Goal: Task Accomplishment & Management: Use online tool/utility

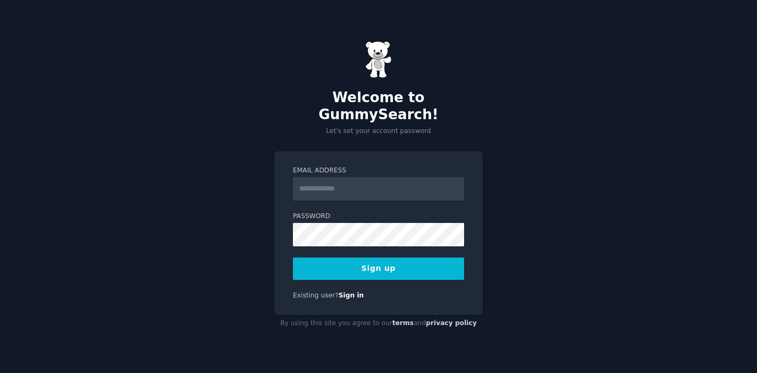
click at [344, 182] on input "Email Address" at bounding box center [378, 188] width 171 height 23
click at [350, 184] on input "Email Address" at bounding box center [378, 188] width 171 height 23
type input "**********"
click at [495, 248] on div "**********" at bounding box center [378, 186] width 757 height 373
click at [402, 259] on button "Sign up" at bounding box center [378, 268] width 171 height 22
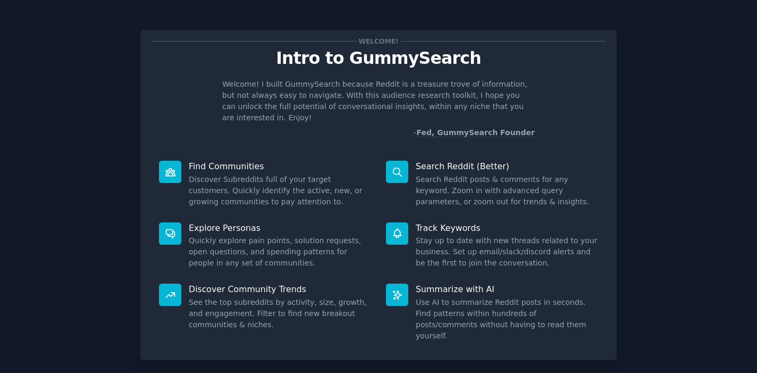
click at [634, 151] on div "Welcome! Intro to GummySearch Welcome! I built GummySearch because Reddit is a …" at bounding box center [378, 219] width 727 height 409
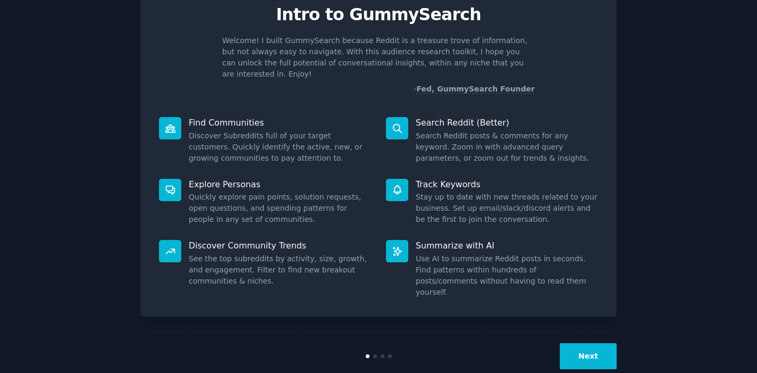
click at [593, 343] on button "Next" at bounding box center [588, 356] width 57 height 26
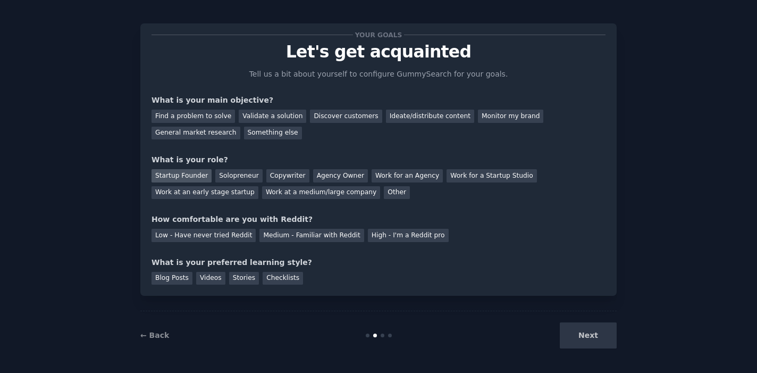
click at [181, 172] on div "Startup Founder" at bounding box center [181, 175] width 60 height 13
click at [585, 340] on div "Next" at bounding box center [537, 335] width 159 height 26
click at [298, 237] on div "Medium - Familiar with Reddit" at bounding box center [311, 235] width 104 height 13
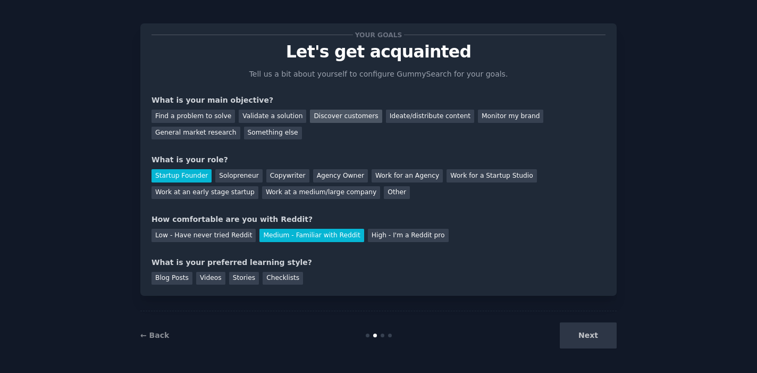
click at [320, 116] on div "Discover customers" at bounding box center [346, 115] width 72 height 13
click at [208, 276] on div "Videos" at bounding box center [210, 278] width 29 height 13
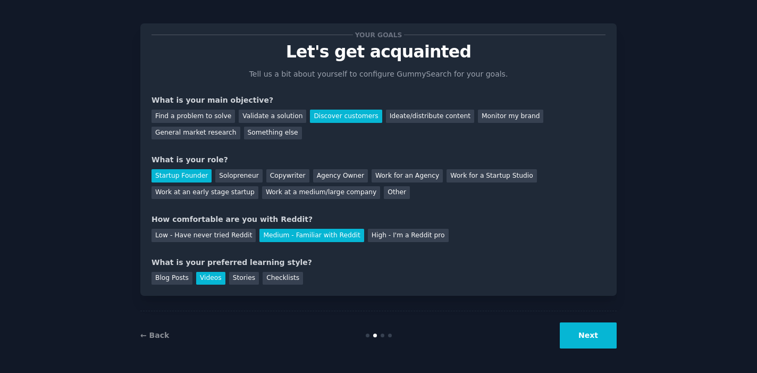
click at [600, 340] on button "Next" at bounding box center [588, 335] width 57 height 26
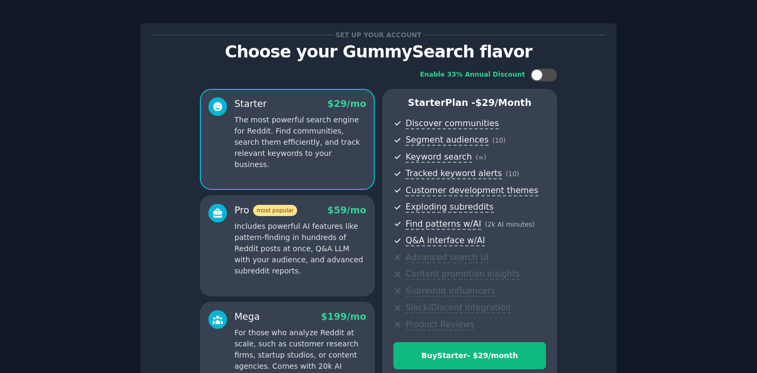
click at [589, 243] on div "Enable 33% Annual Discount Starter $ 29 /mo The most powerful search engine for…" at bounding box center [378, 235] width 454 height 349
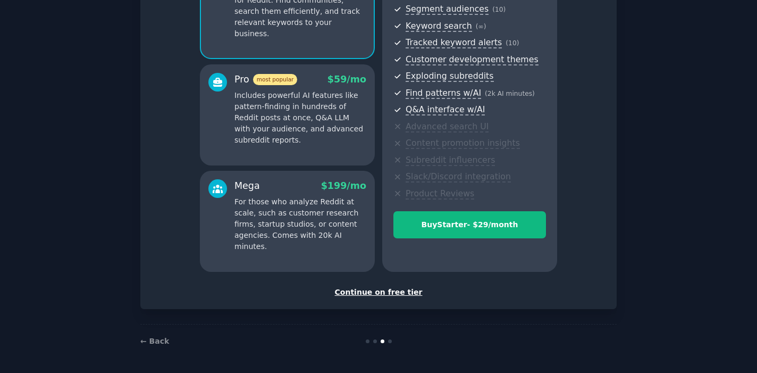
scroll to position [133, 0]
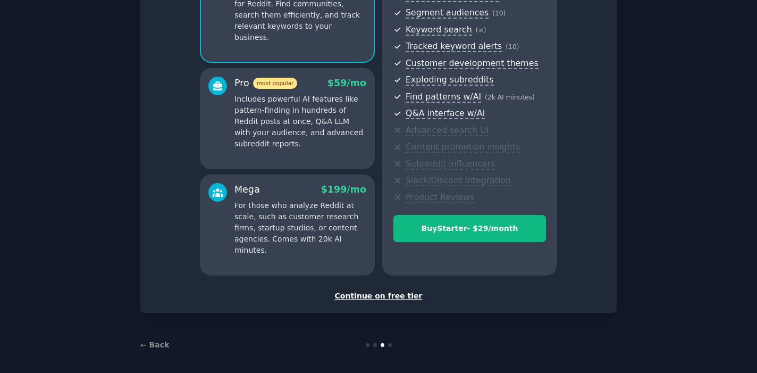
click at [368, 294] on div "Continue on free tier" at bounding box center [378, 295] width 454 height 11
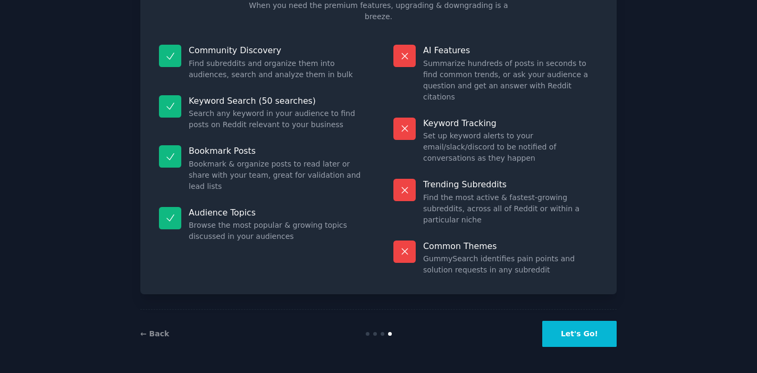
scroll to position [41, 0]
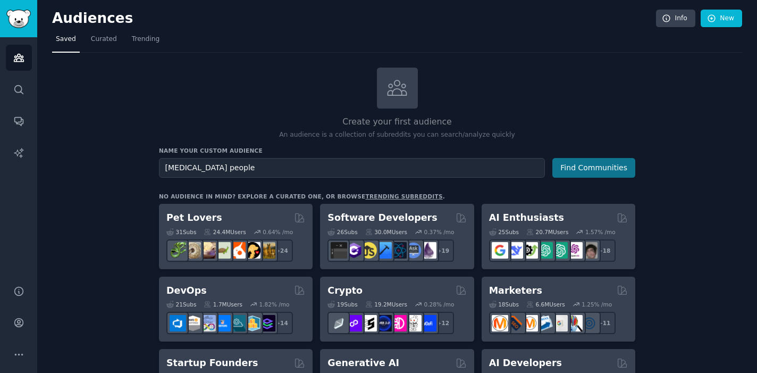
type input "self-improvement people"
click at [604, 167] on button "Find Communities" at bounding box center [593, 168] width 83 height 20
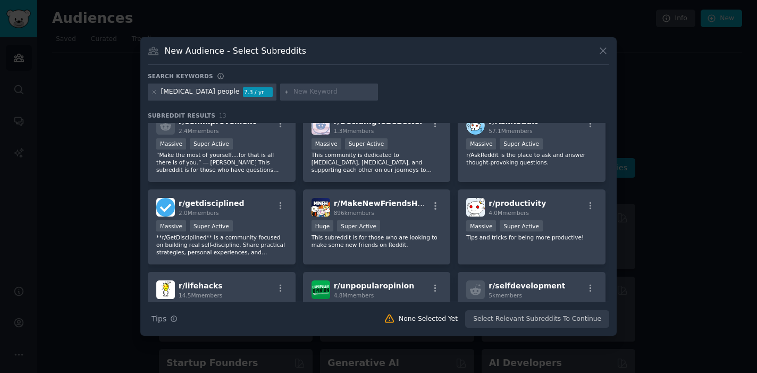
scroll to position [10, 0]
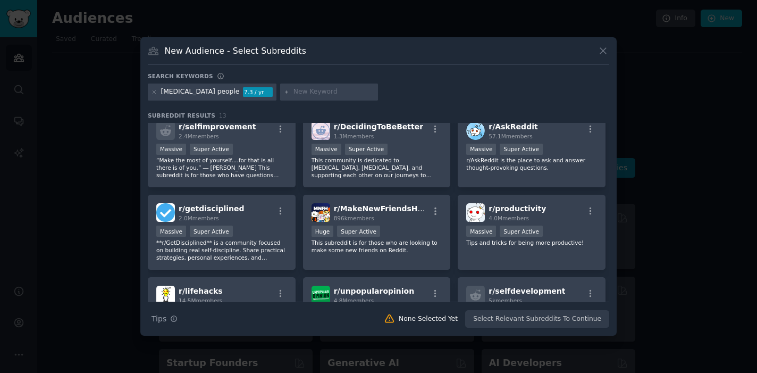
click at [605, 281] on div "r/ selfimprovement 2.4M members Massive Super Active “Make the most of yourself…" at bounding box center [378, 311] width 461 height 396
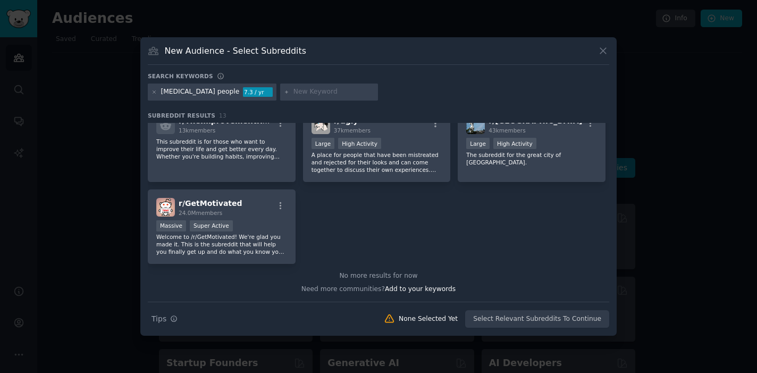
scroll to position [254, 0]
click at [645, 189] on div at bounding box center [378, 186] width 757 height 373
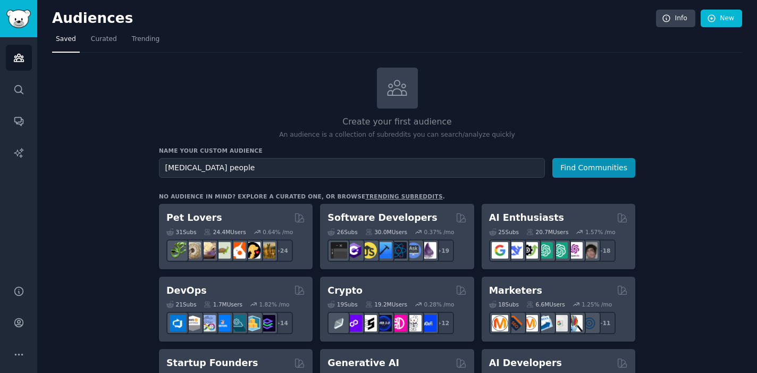
click at [595, 165] on button "Find Communities" at bounding box center [593, 168] width 83 height 20
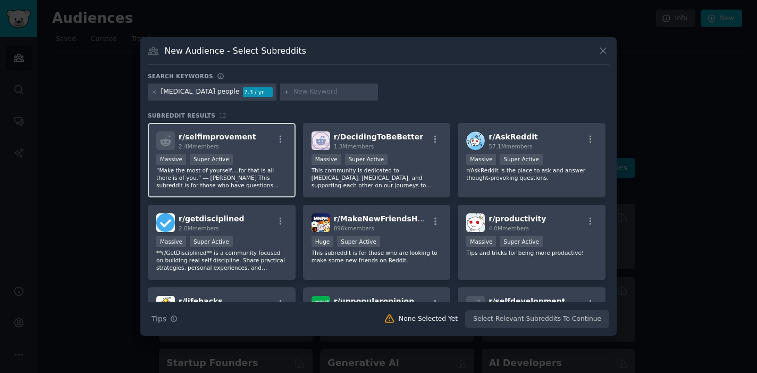
click at [231, 143] on div "2.4M members" at bounding box center [218, 145] width 78 height 7
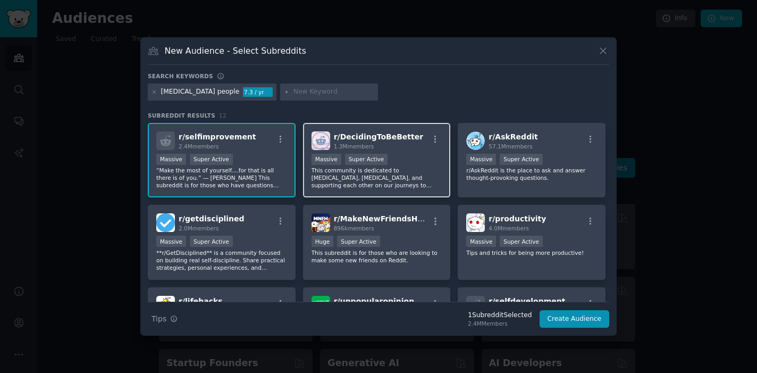
click at [405, 151] on div "r/ DecidingToBeBetter 1.3M members 1,000,000+ members Massive Super Active This…" at bounding box center [377, 160] width 148 height 75
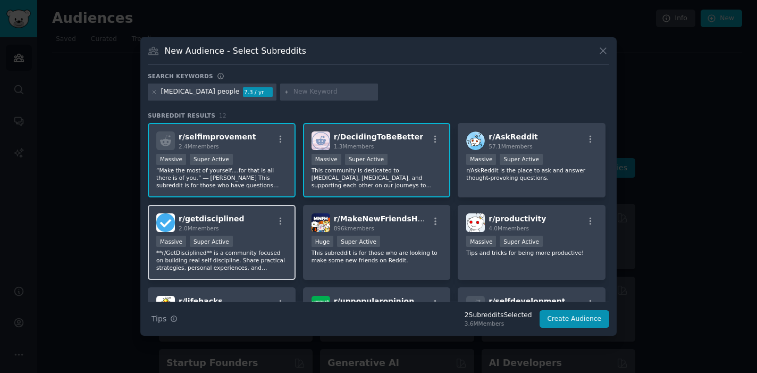
click at [225, 222] on span "r/ getdisciplined" at bounding box center [212, 218] width 66 height 9
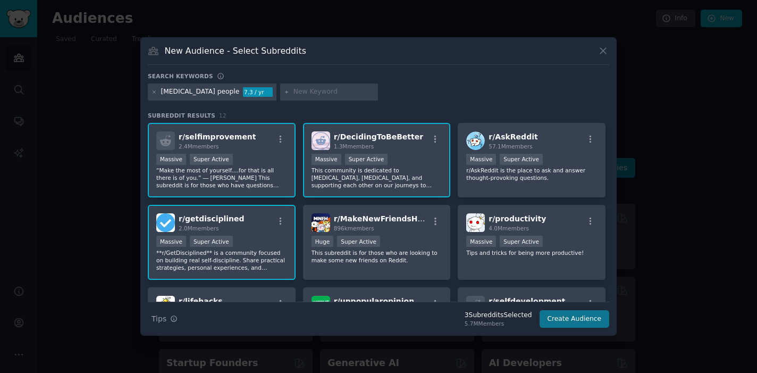
click at [567, 325] on button "Create Audience" at bounding box center [574, 319] width 70 height 18
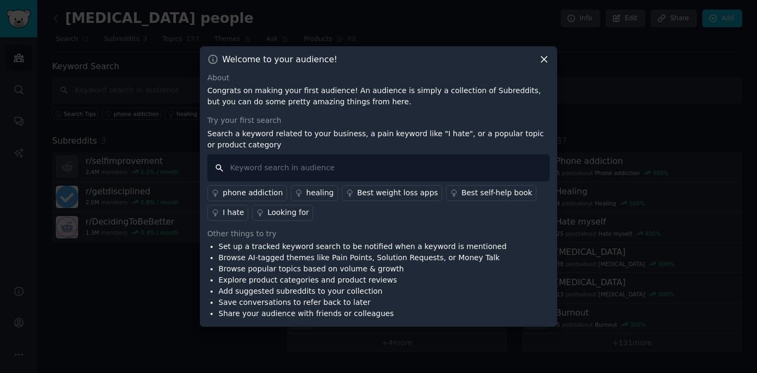
click at [247, 166] on input "text" at bounding box center [378, 167] width 342 height 27
type input "I hate introspection"
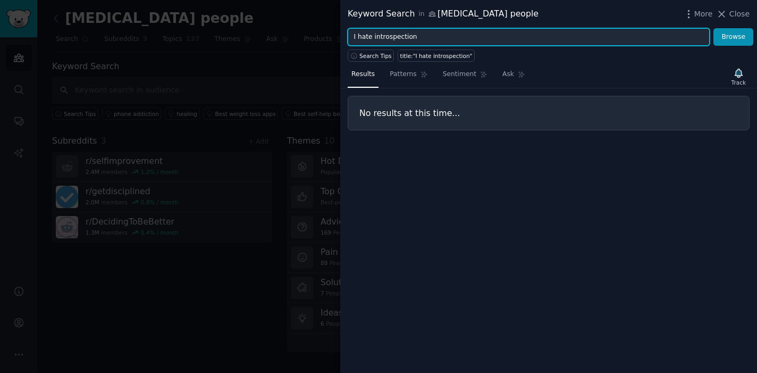
drag, startPoint x: 415, startPoint y: 38, endPoint x: 331, endPoint y: 38, distance: 84.0
click at [331, 38] on div "Keyword Search in self-improvement people More Close I hate introspection Brows…" at bounding box center [378, 186] width 757 height 373
type input "limited beliefs"
click at [733, 37] on button "Browse" at bounding box center [733, 37] width 40 height 18
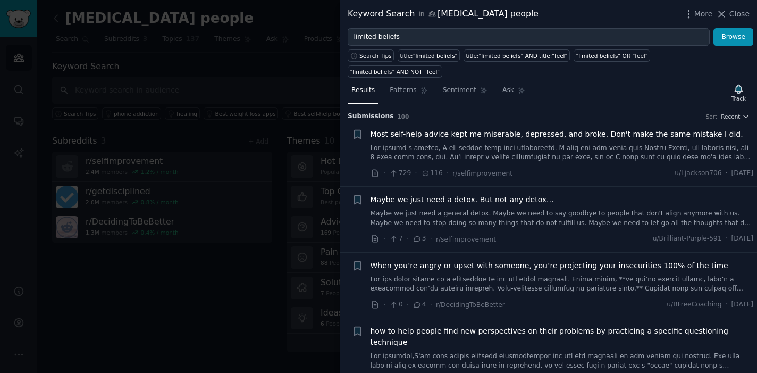
click at [570, 233] on div "· 7 · 3 · r/selfimprovement u/Brilliant-Purple-591 · Tue 16/09/2025" at bounding box center [561, 238] width 383 height 11
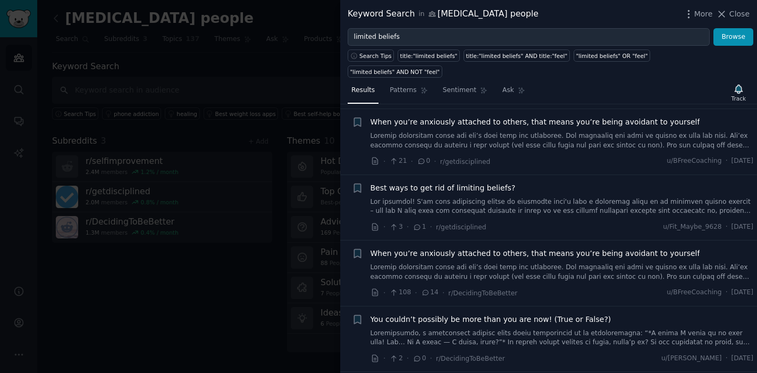
scroll to position [1830, 0]
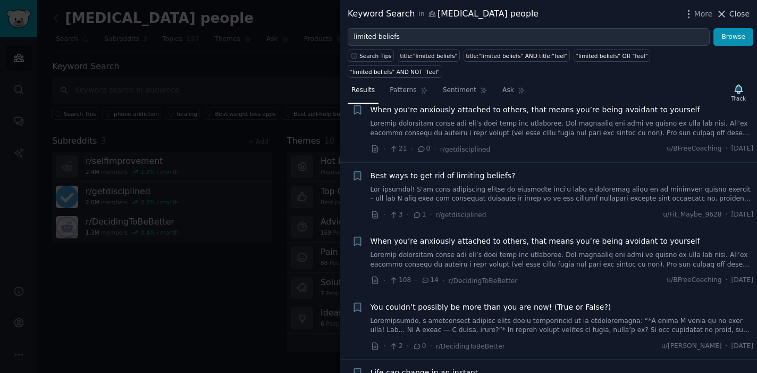
click at [727, 14] on icon at bounding box center [721, 14] width 11 height 11
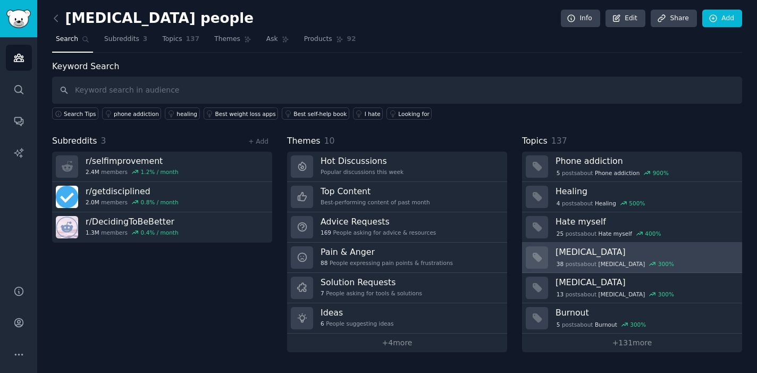
click at [575, 254] on h3 "Personal-growth" at bounding box center [644, 251] width 179 height 11
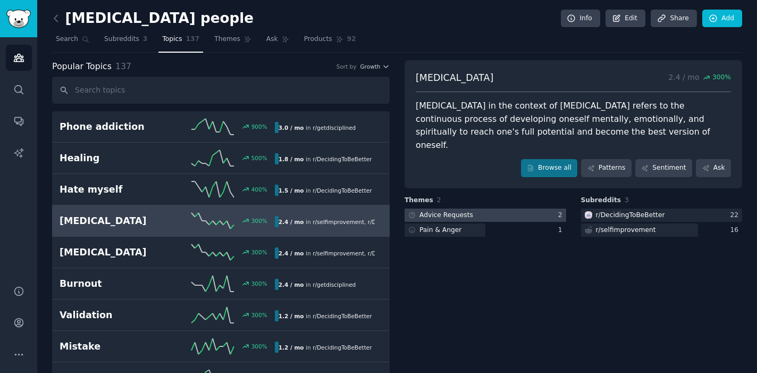
click at [442, 210] on div "Advice Requests" at bounding box center [446, 215] width 54 height 10
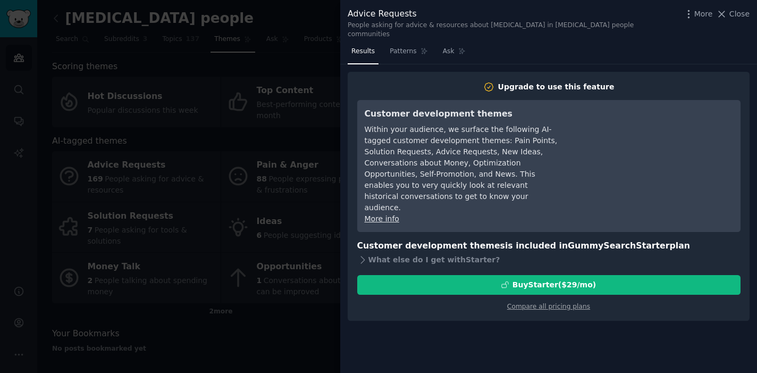
click at [378, 214] on link "More info" at bounding box center [382, 218] width 35 height 9
